Goal: Task Accomplishment & Management: Manage account settings

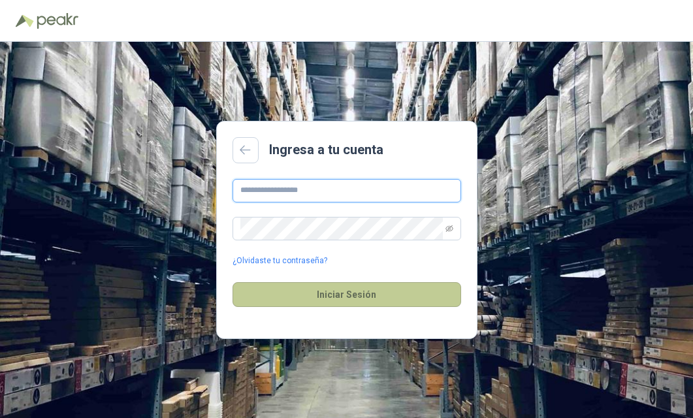
type input "**********"
click at [349, 297] on button "Iniciar Sesión" at bounding box center [347, 294] width 229 height 25
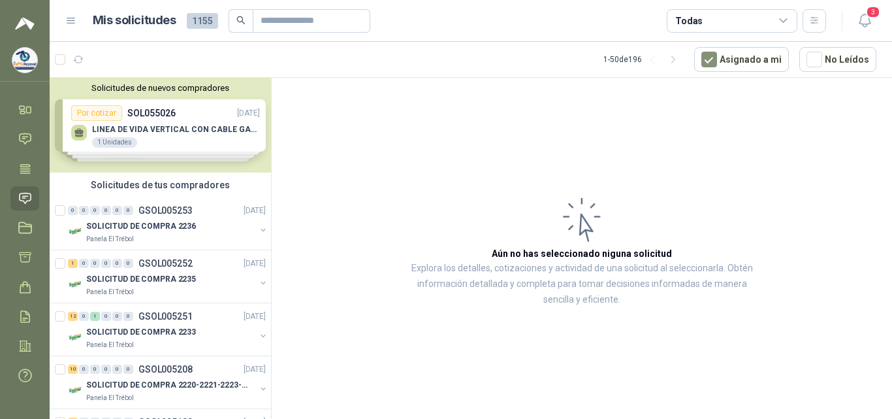
click at [168, 127] on div "Solicitudes de nuevos compradores Por cotizar SOL055026 [DATE] LINEA DE VIDA VE…" at bounding box center [160, 125] width 221 height 95
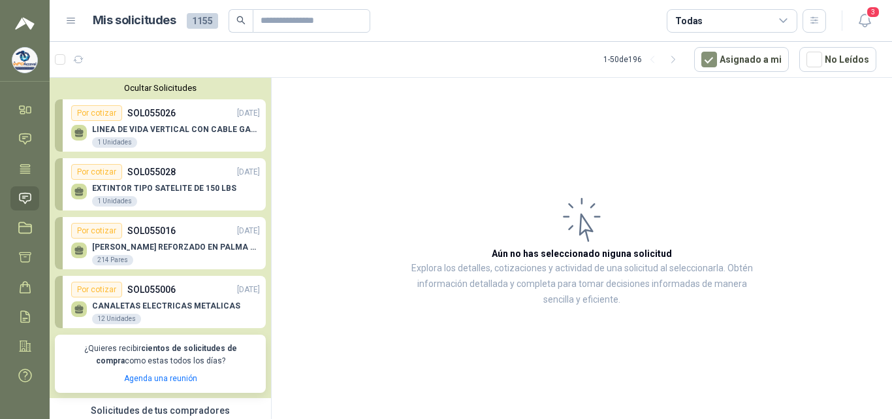
click at [170, 182] on div "EXTINTOR TIPO SATELITE DE 150 LBS 1 Unidades" at bounding box center [165, 193] width 189 height 27
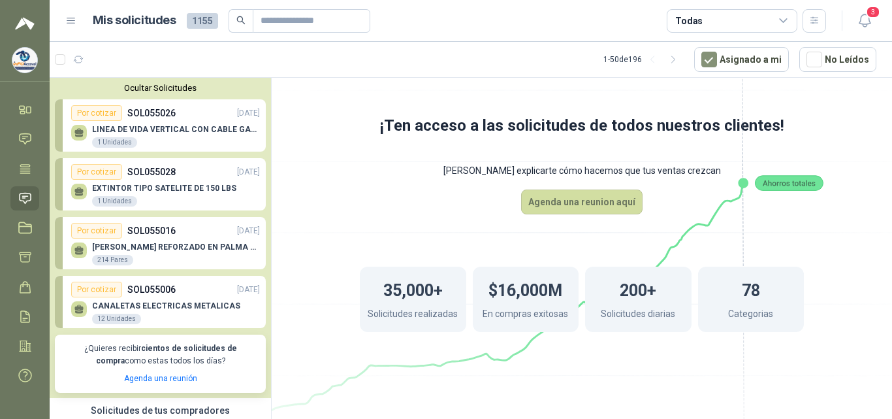
click at [157, 244] on p "[PERSON_NAME] REFORZADO EN PALMA ML" at bounding box center [176, 246] width 168 height 9
click at [150, 295] on p "SOL055006" at bounding box center [151, 289] width 48 height 14
click at [159, 240] on div "[PERSON_NAME] REFORZADO EN PALMA ML 214 Pares" at bounding box center [165, 251] width 189 height 27
click at [150, 310] on p "CANALETAS ELECTRICAS METALICAS" at bounding box center [166, 305] width 148 height 9
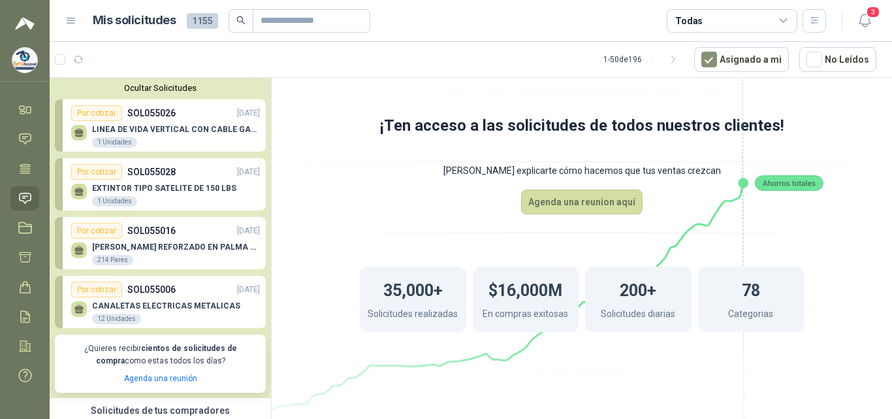
click at [162, 231] on p "SOL055016" at bounding box center [151, 230] width 48 height 14
click at [202, 300] on div "CANALETAS ELECTRICAS METALICAS 12 Unidades" at bounding box center [165, 310] width 189 height 27
click at [171, 128] on p "LINEA DE VIDA VERTICAL CON CABLE GALVANIZADO 3/16" CON GANCHOS DE BLOQUEO DE BA…" at bounding box center [176, 129] width 168 height 9
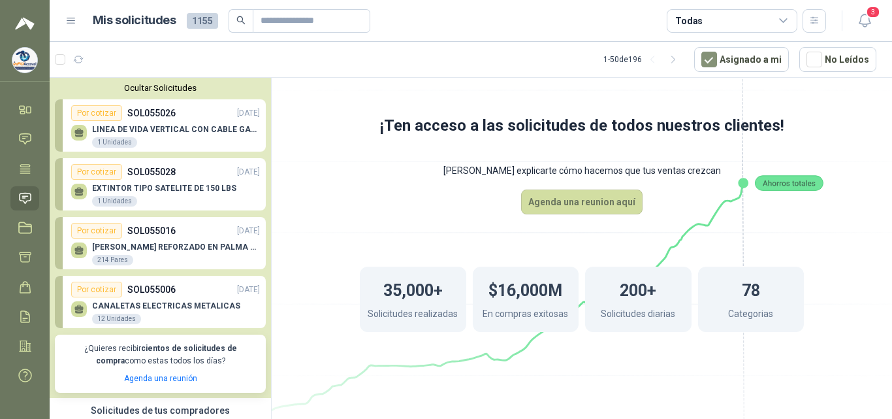
click at [171, 128] on p "LINEA DE VIDA VERTICAL CON CABLE GALVANIZADO 3/16" CON GANCHOS DE BLOQUEO DE BA…" at bounding box center [176, 129] width 168 height 9
click at [92, 129] on p "LINEA DE VIDA VERTICAL CON CABLE GALVANIZADO 3/16" CON GANCHOS DE BLOQUEO DE BA…" at bounding box center [176, 129] width 168 height 9
click at [151, 120] on p "SOL055026" at bounding box center [151, 113] width 48 height 14
click at [155, 121] on div "LINEA DE VIDA VERTICAL CON CABLE GALVANIZADO 3/16" CON GANCHOS DE BLOQUEO [PERS…" at bounding box center [165, 134] width 189 height 27
click at [163, 184] on p "EXTINTOR TIPO SATELITE DE 150 LBS" at bounding box center [164, 188] width 144 height 9
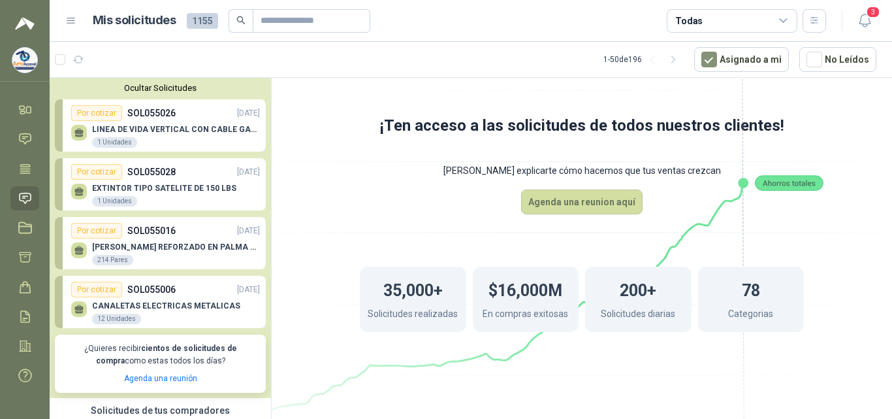
click at [161, 249] on p "[PERSON_NAME] REFORZADO EN PALMA ML" at bounding box center [176, 246] width 168 height 9
click at [173, 304] on p "CANALETAS ELECTRICAS METALICAS" at bounding box center [166, 305] width 148 height 9
click at [150, 125] on p "LINEA DE VIDA VERTICAL CON CABLE GALVANIZADO 3/16" CON GANCHOS DE BLOQUEO DE BA…" at bounding box center [176, 129] width 168 height 9
